Goal: Task Accomplishment & Management: Manage account settings

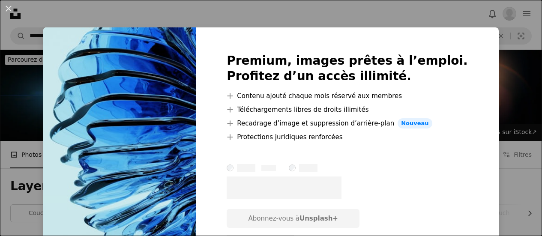
scroll to position [252, 0]
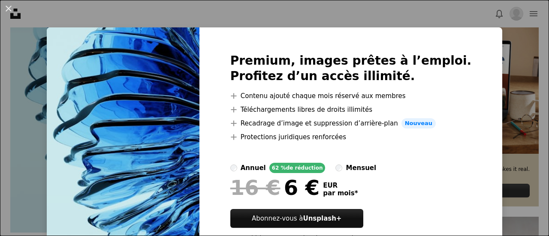
click at [269, 6] on div "An X shape Premium, images prêtes à l’emploi. Profitez d’un accès illimité. A p…" at bounding box center [274, 118] width 549 height 236
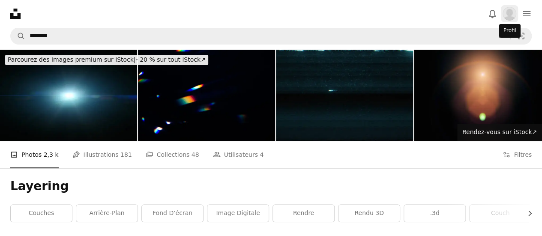
click at [510, 12] on img "Profil" at bounding box center [510, 14] width 14 height 14
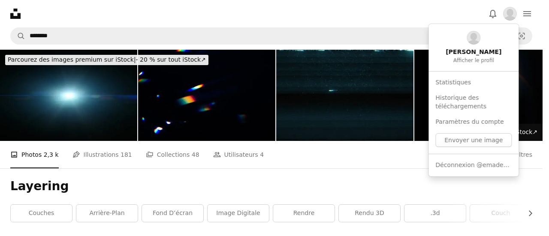
click at [281, 158] on body "Unsplash logo Accueil Unsplash A photo Pen Tool A stack of folders Download Bel…" at bounding box center [271, 118] width 542 height 236
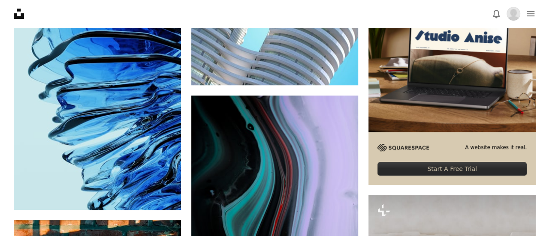
scroll to position [271, 0]
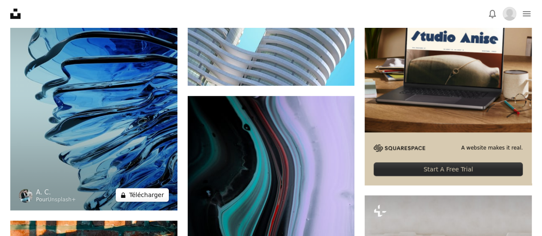
click at [143, 198] on button "A lock Télécharger" at bounding box center [142, 195] width 53 height 14
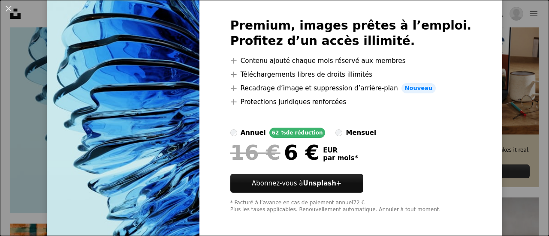
scroll to position [39, 0]
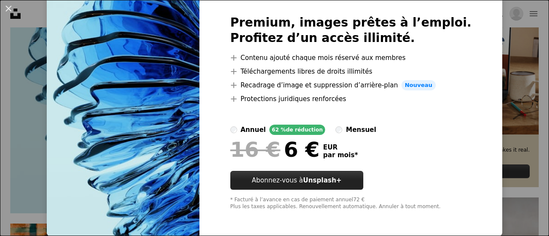
click at [304, 181] on link "Abonnez-vous à Unsplash+" at bounding box center [296, 180] width 133 height 19
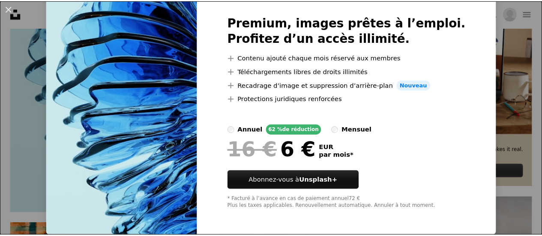
scroll to position [0, 0]
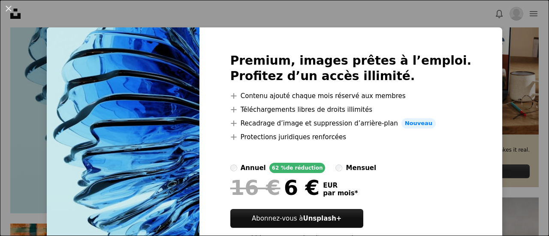
click at [419, 17] on div "An X shape Premium, images prêtes à l’emploi. Profitez d’un accès illimité. A p…" at bounding box center [274, 118] width 549 height 236
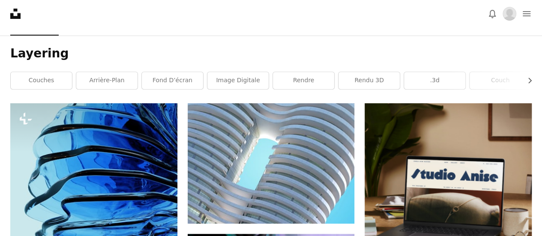
scroll to position [126, 0]
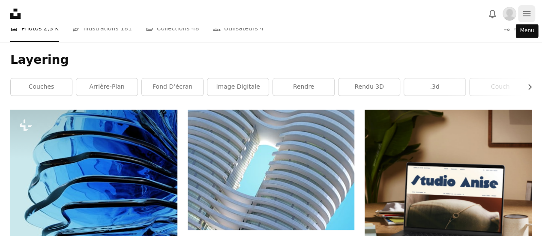
click at [525, 14] on icon "Menu" at bounding box center [527, 13] width 8 height 5
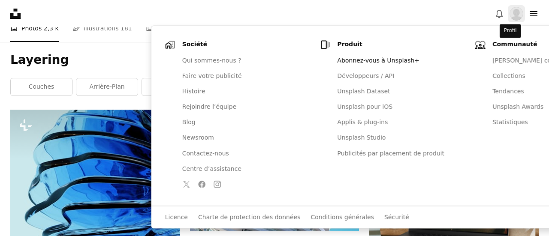
click at [512, 13] on img "Profil" at bounding box center [516, 14] width 14 height 14
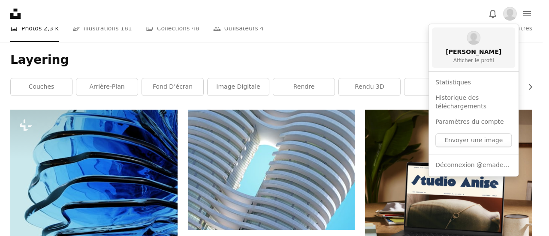
click at [477, 61] on span "Afficher le profil" at bounding box center [473, 60] width 41 height 7
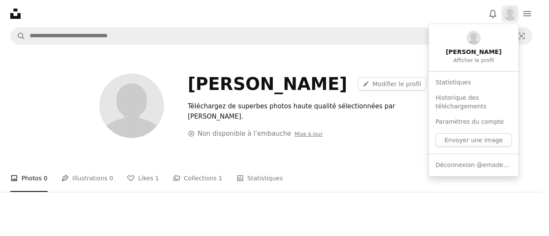
click at [507, 16] on img "Profil" at bounding box center [510, 14] width 14 height 14
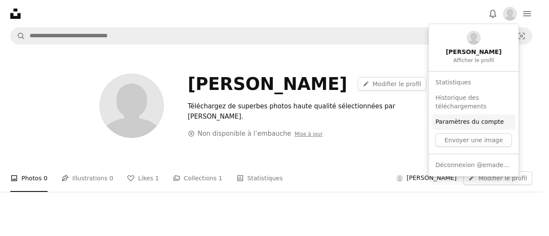
click at [477, 122] on link "Paramètres du compte" at bounding box center [473, 121] width 83 height 15
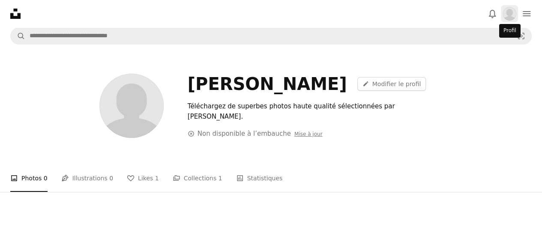
click at [510, 12] on img "Profil" at bounding box center [510, 14] width 14 height 14
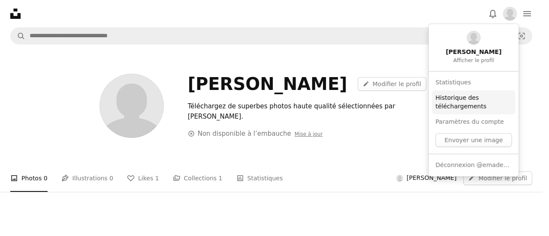
click at [462, 100] on link "Historique des téléchargements" at bounding box center [473, 102] width 83 height 24
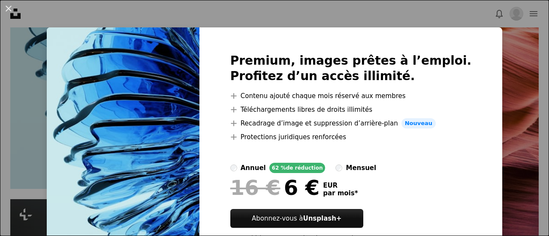
scroll to position [39, 0]
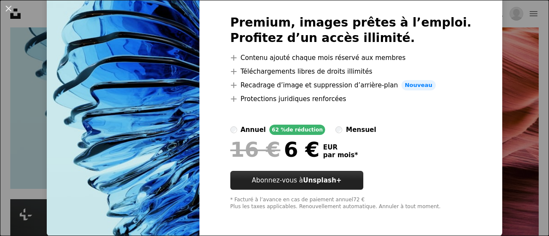
drag, startPoint x: 305, startPoint y: 177, endPoint x: 295, endPoint y: 179, distance: 9.5
click at [295, 179] on link "Abonnez-vous à Unsplash+" at bounding box center [296, 180] width 133 height 19
